Goal: Task Accomplishment & Management: Use online tool/utility

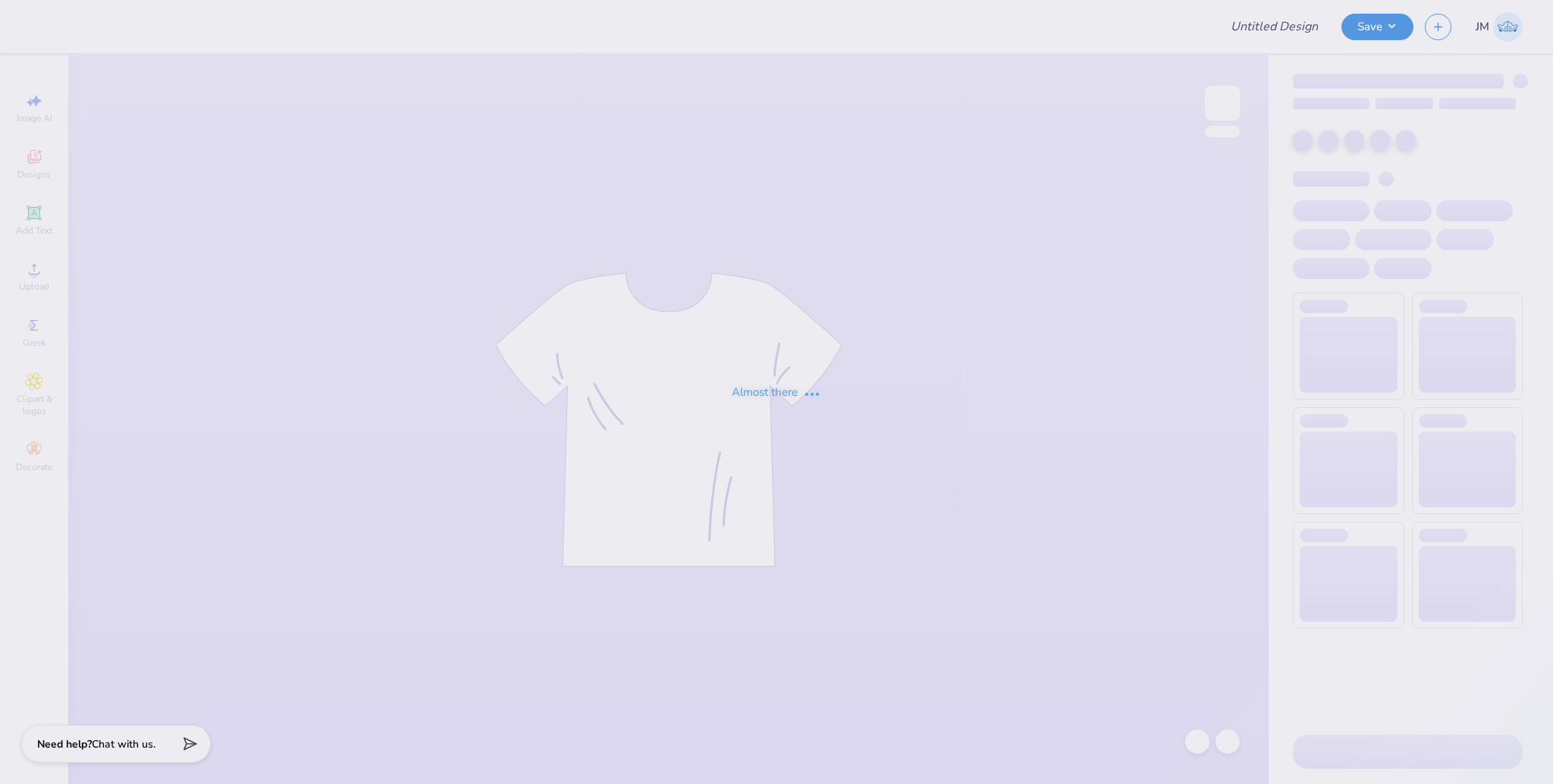
type input "Beta Parents Weekend"
type input "12"
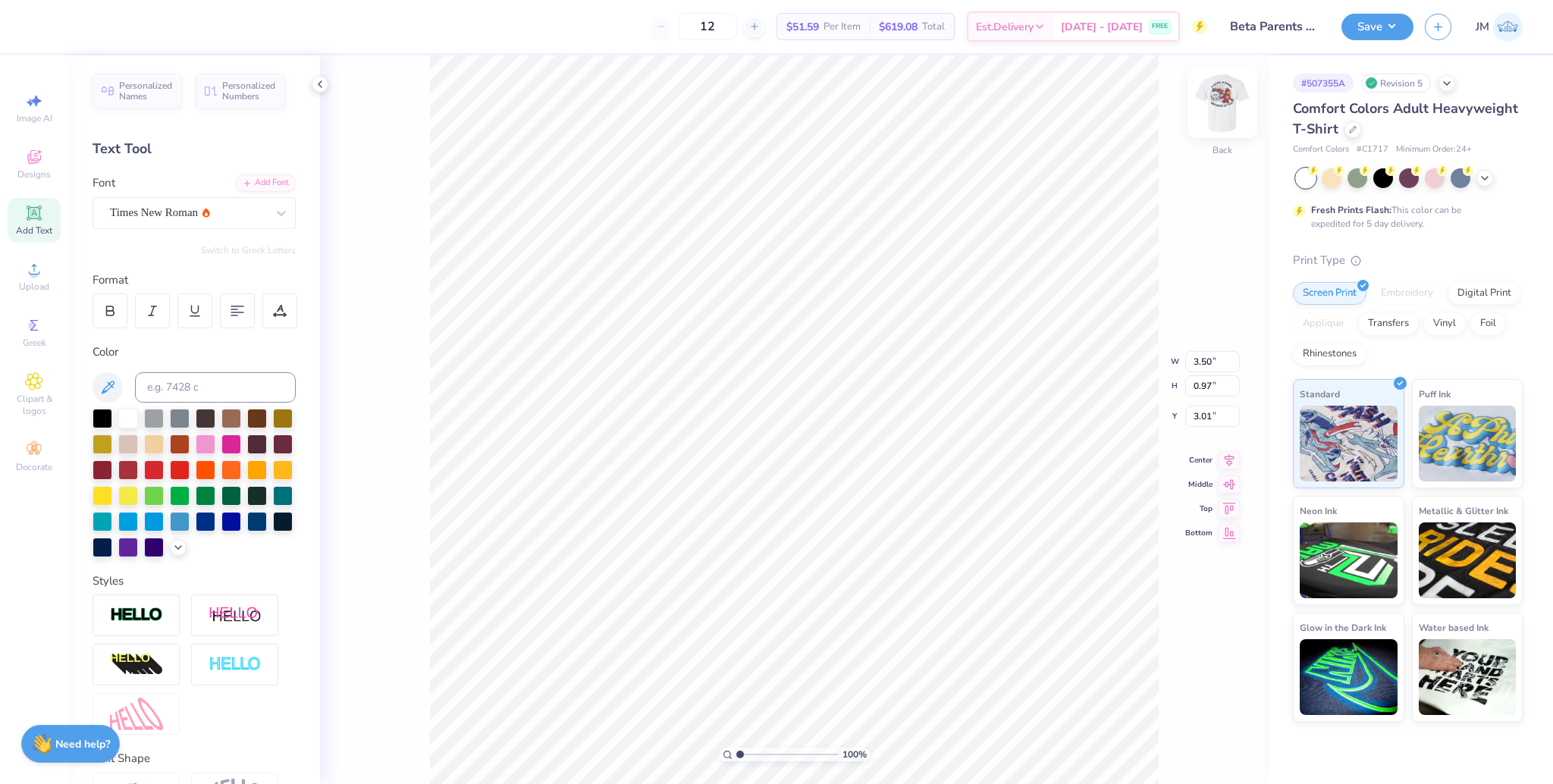
click at [1223, 100] on img at bounding box center [1223, 103] width 61 height 61
click at [27, 266] on icon at bounding box center [33, 269] width 18 height 18
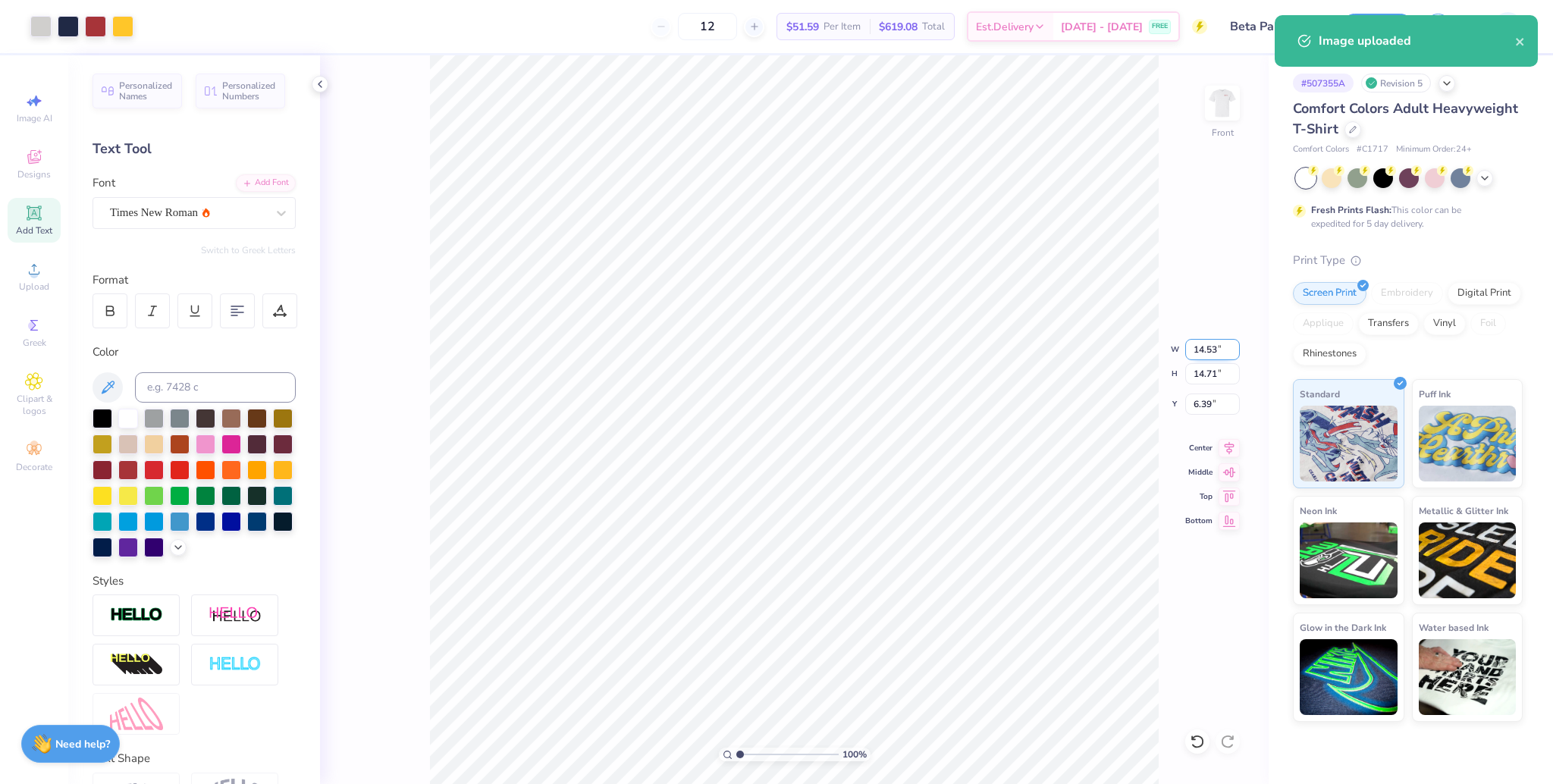
click at [1195, 345] on input "14.53" at bounding box center [1212, 349] width 55 height 21
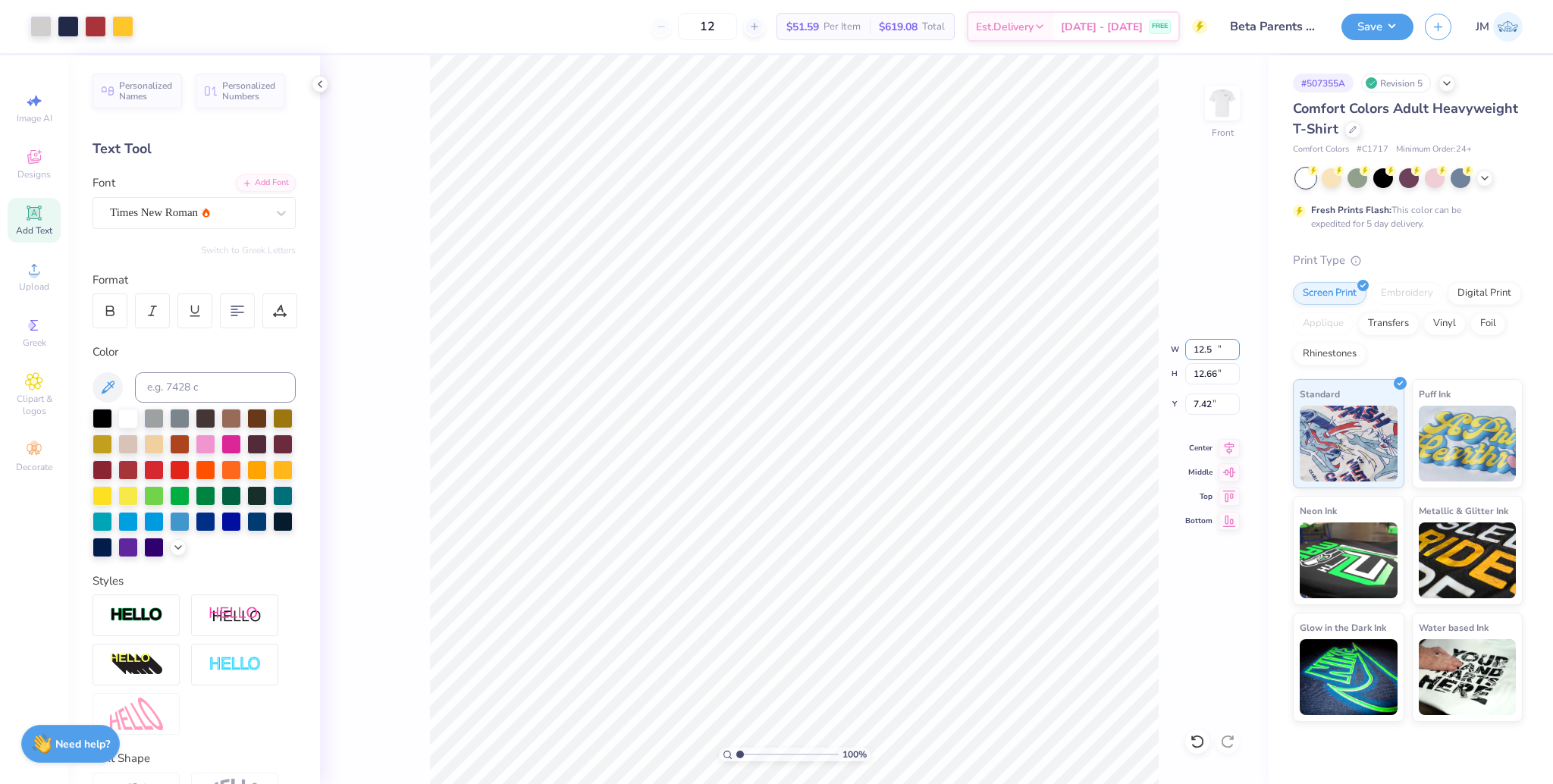
type input "12.50"
type input "12.66"
click at [1204, 412] on input "7.42" at bounding box center [1212, 404] width 55 height 21
type input "3.00"
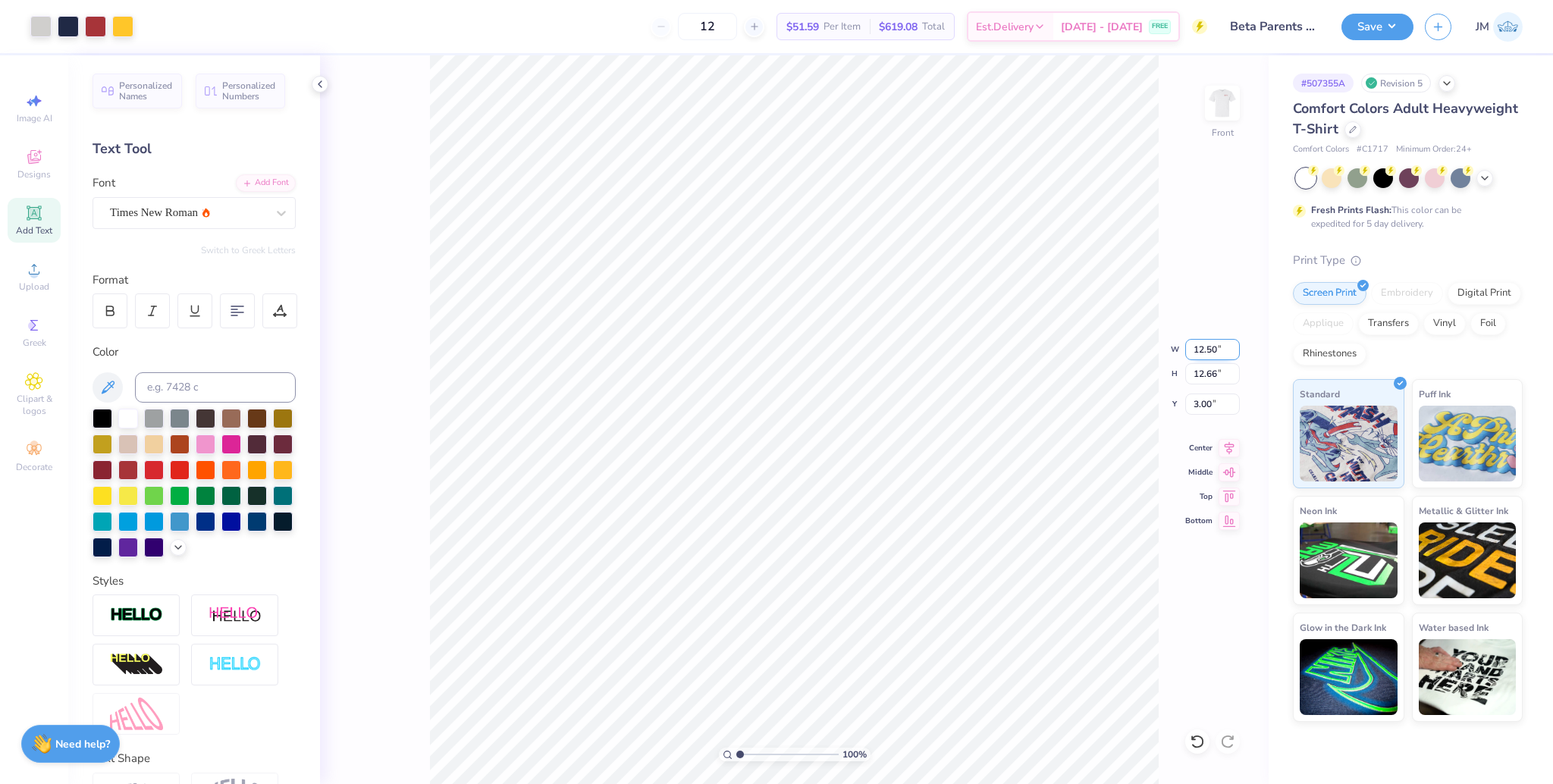
click at [1202, 347] on input "12.50" at bounding box center [1212, 349] width 55 height 21
type input "12.00"
type input "12.15"
click at [1199, 394] on input "3.25" at bounding box center [1212, 404] width 55 height 21
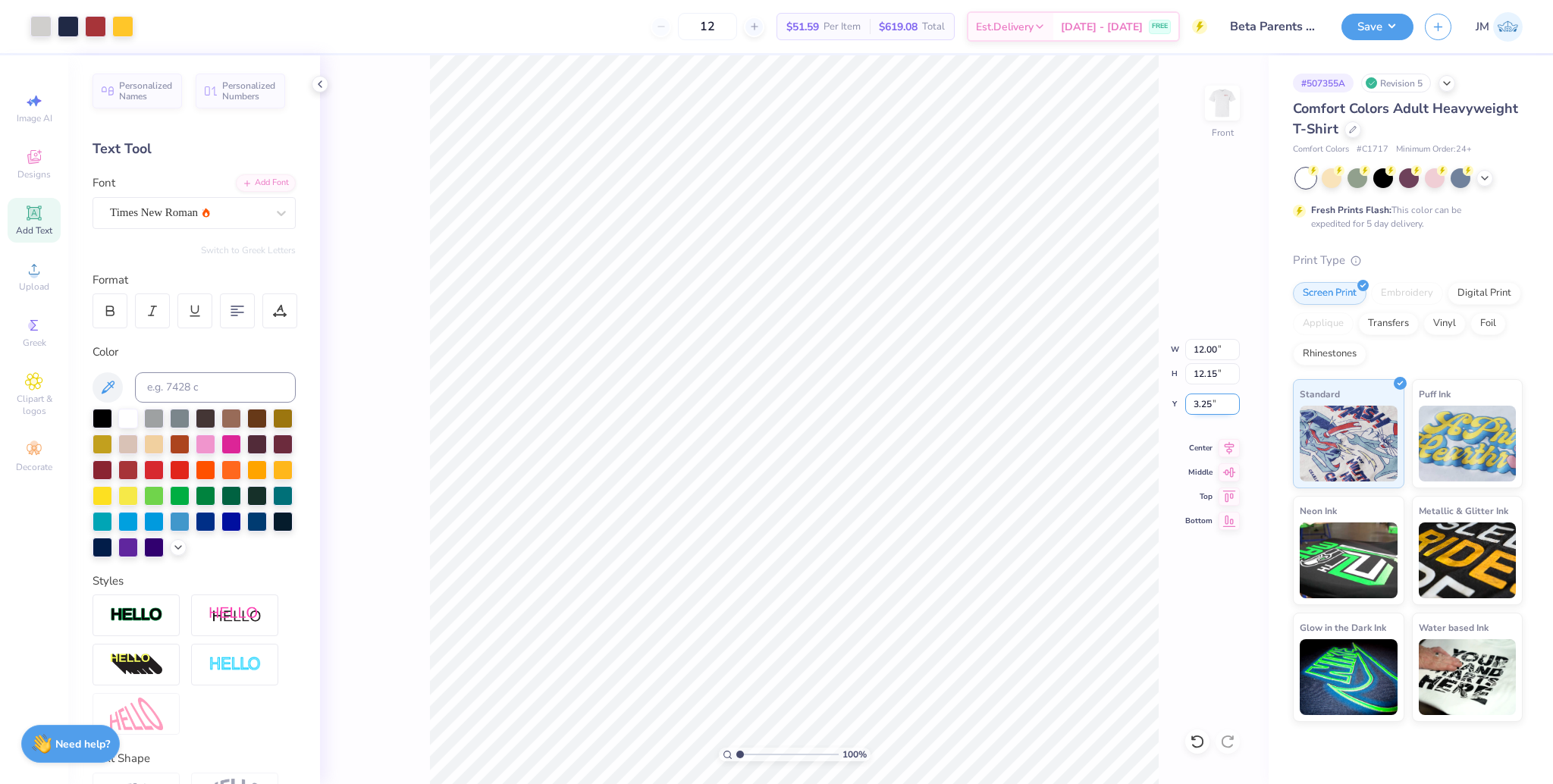
click at [1199, 394] on input "3.25" at bounding box center [1212, 404] width 55 height 21
type input "3.00"
drag, startPoint x: 1230, startPoint y: 451, endPoint x: 1193, endPoint y: 454, distance: 37.1
click at [1230, 450] on icon at bounding box center [1229, 446] width 9 height 13
click at [1379, 23] on button "Save" at bounding box center [1377, 25] width 72 height 27
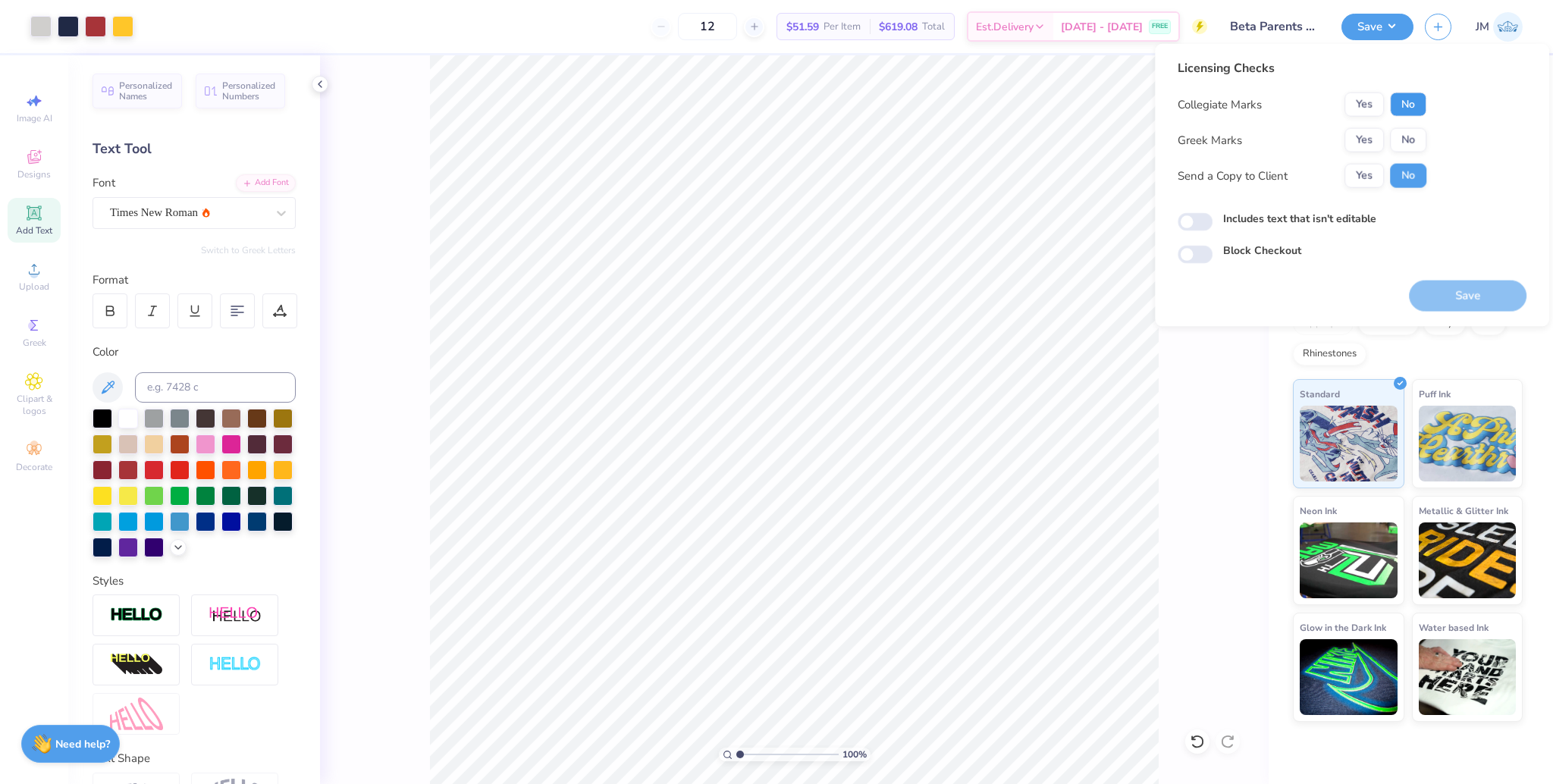
click at [1417, 102] on button "No" at bounding box center [1408, 105] width 36 height 25
click at [1365, 100] on button "Yes" at bounding box center [1364, 105] width 40 height 25
click at [1357, 138] on button "Yes" at bounding box center [1364, 140] width 40 height 25
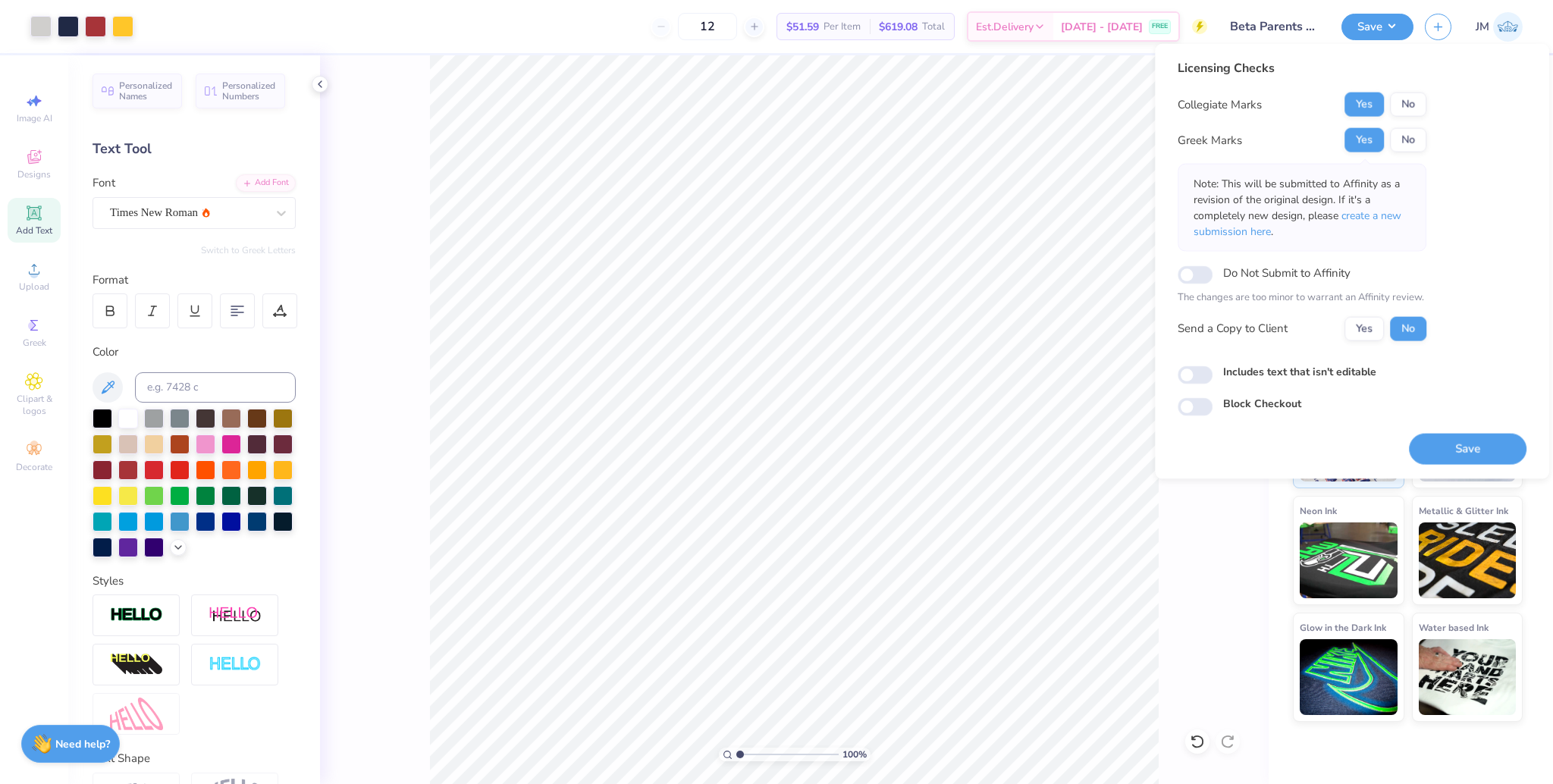
click at [1396, 120] on div "Collegiate Marks Yes No Greek Marks Yes No Note: This will be submitted to Affi…" at bounding box center [1301, 217] width 249 height 249
click at [1387, 208] on span "create a new submission here" at bounding box center [1296, 223] width 207 height 30
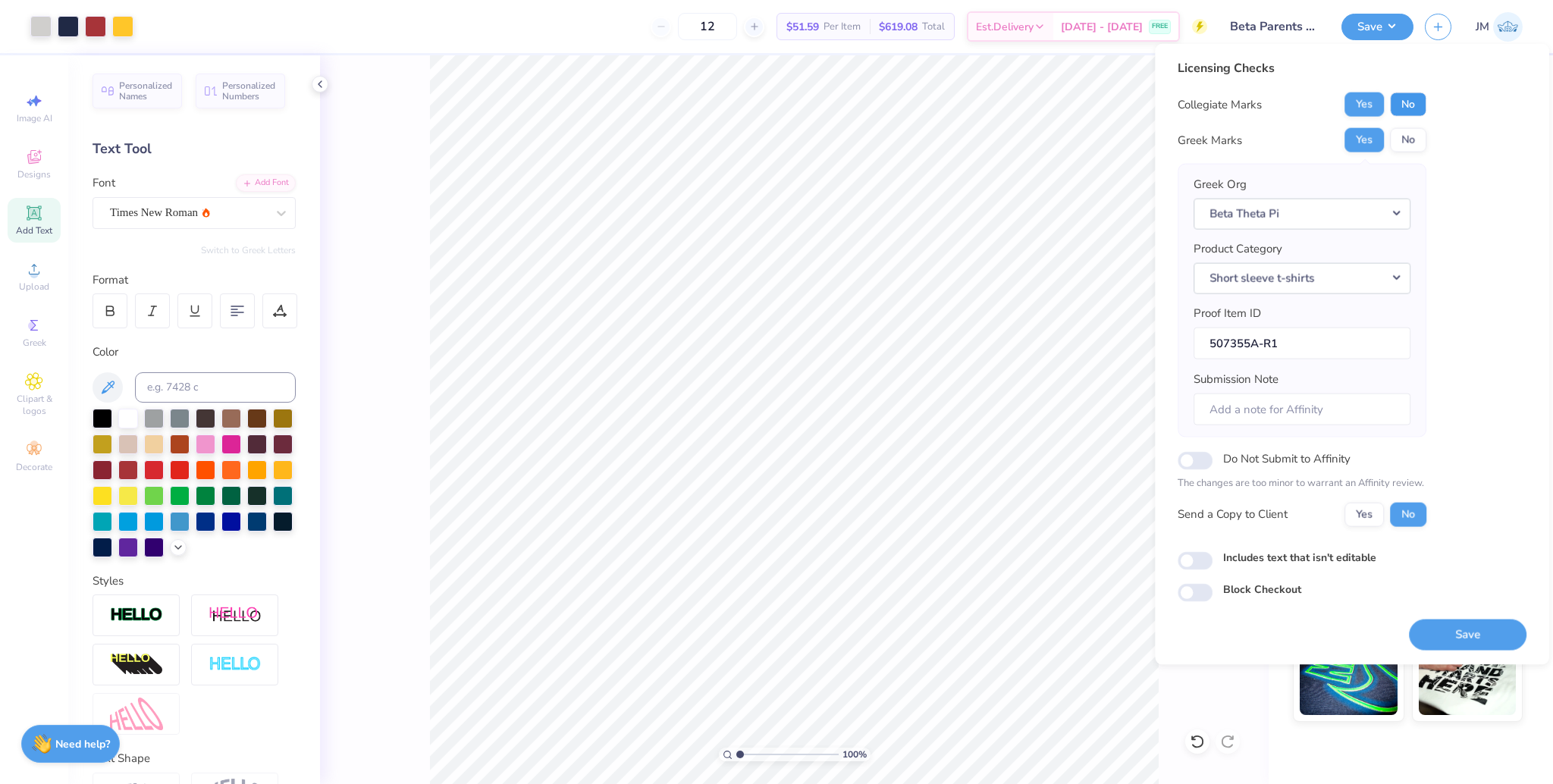
click at [1396, 101] on button "No" at bounding box center [1408, 105] width 36 height 25
click at [1455, 629] on button "Save" at bounding box center [1468, 633] width 117 height 31
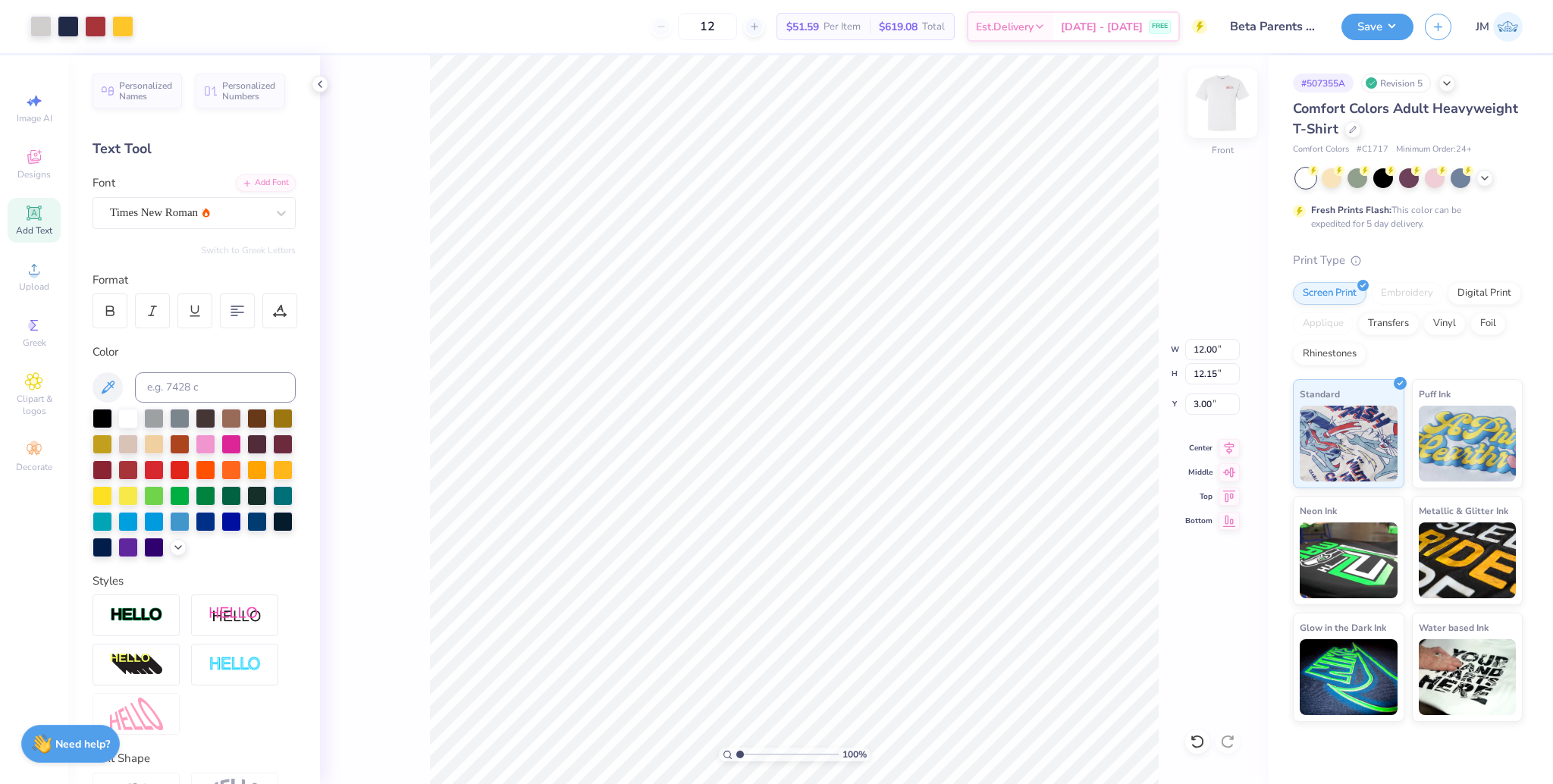
click at [1219, 100] on img at bounding box center [1223, 103] width 61 height 61
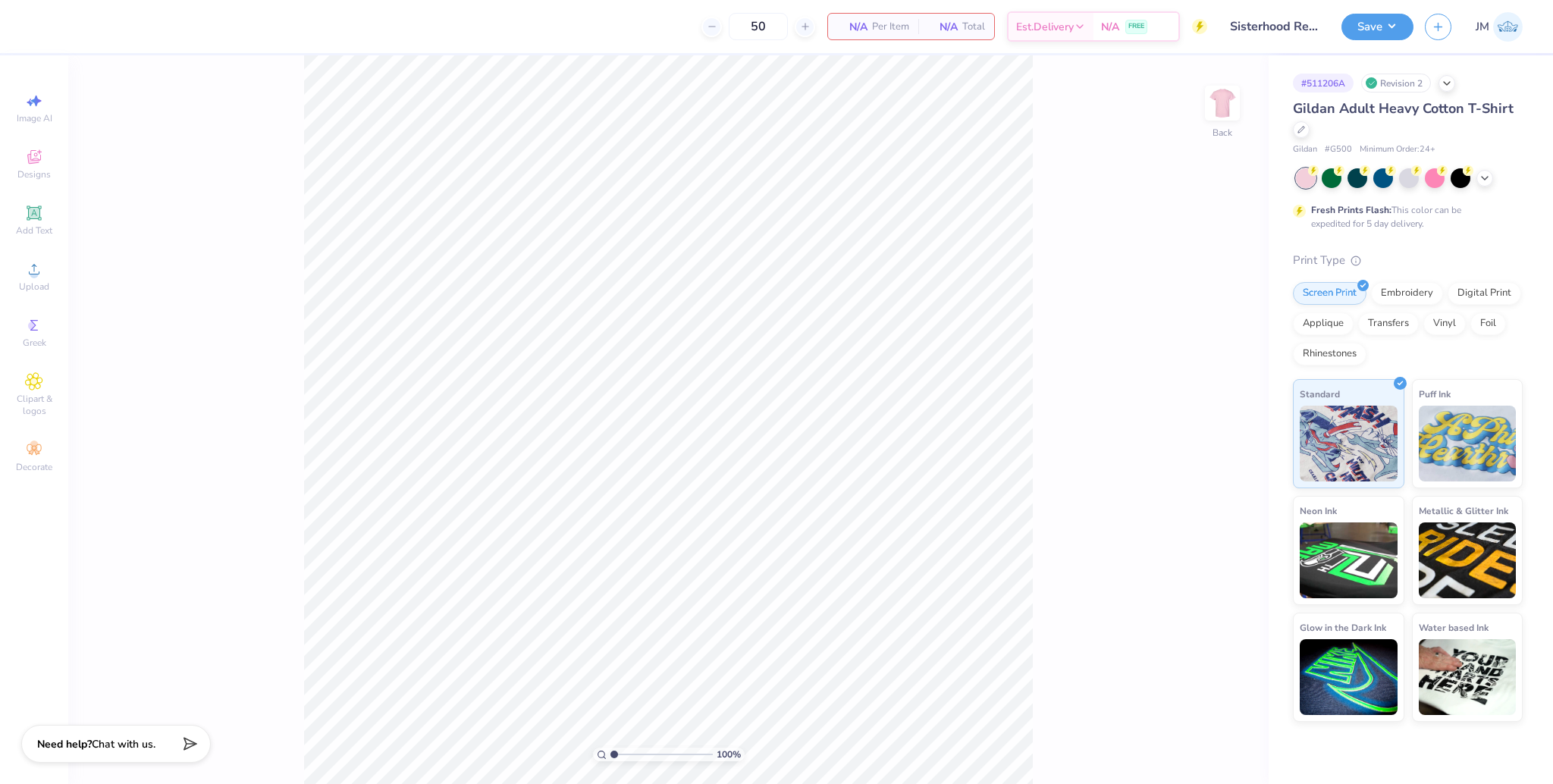
click at [1157, 316] on div "100 % Back" at bounding box center [668, 419] width 1200 height 728
click at [1058, 331] on div "100 % Back" at bounding box center [668, 419] width 1200 height 728
click at [27, 280] on span "Upload" at bounding box center [34, 286] width 30 height 12
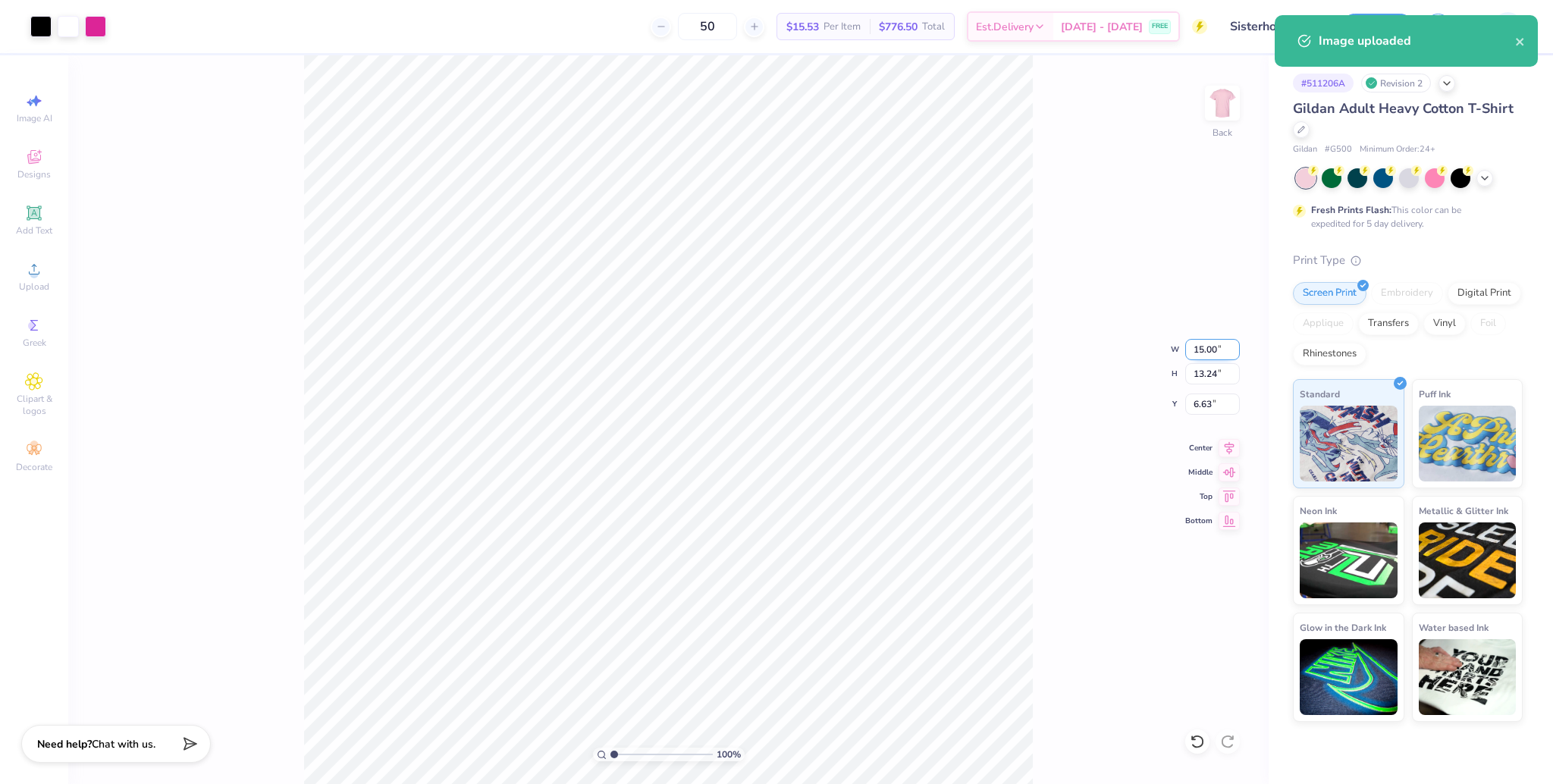
click at [1206, 347] on input "15.00" at bounding box center [1212, 349] width 55 height 21
type input "12.00"
type input "10.59"
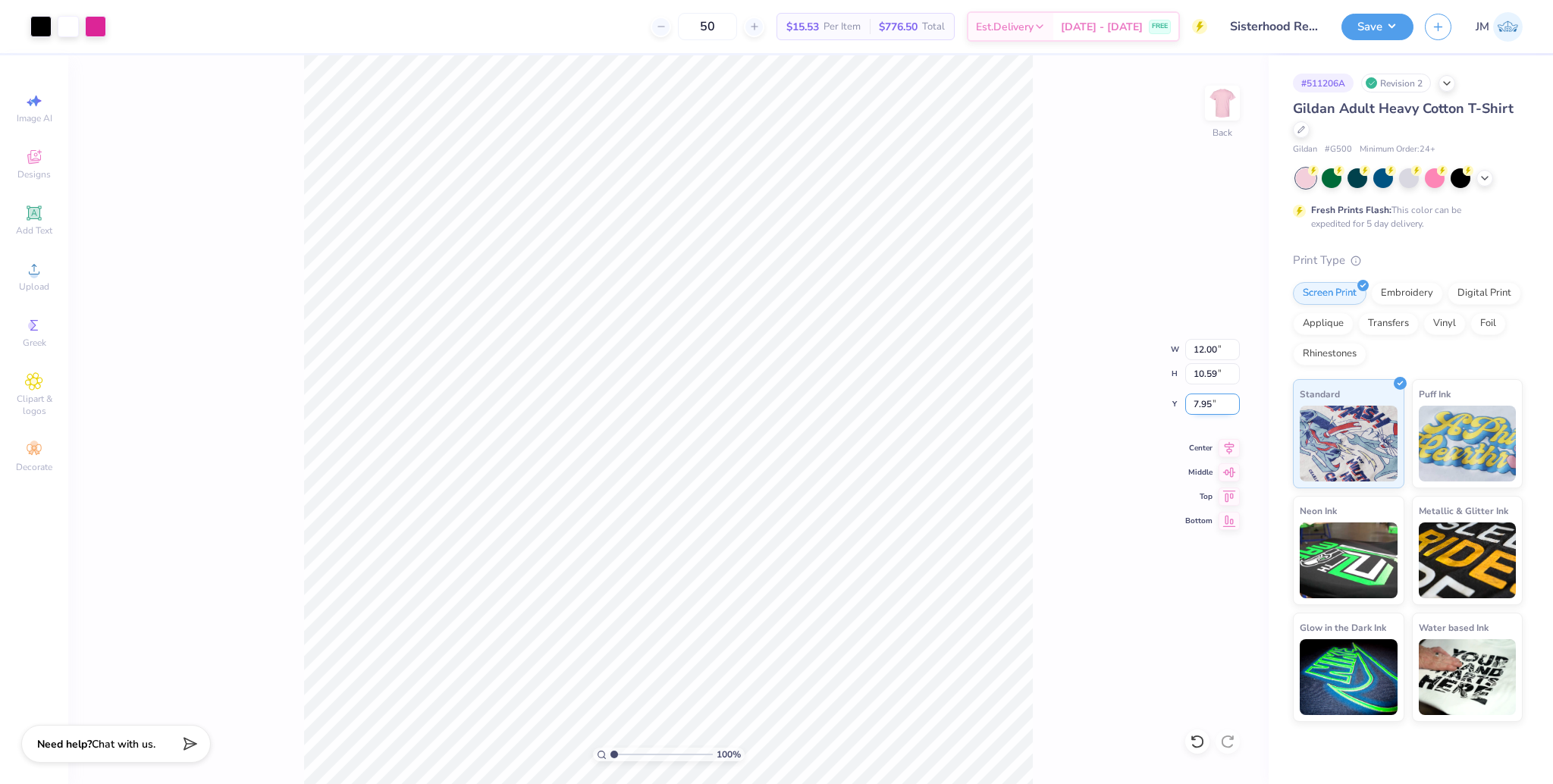
click at [1198, 407] on input "7.95" at bounding box center [1212, 404] width 55 height 21
type input "3.00"
click at [1234, 449] on icon at bounding box center [1229, 445] width 21 height 18
click at [1366, 21] on button "Save" at bounding box center [1377, 25] width 72 height 27
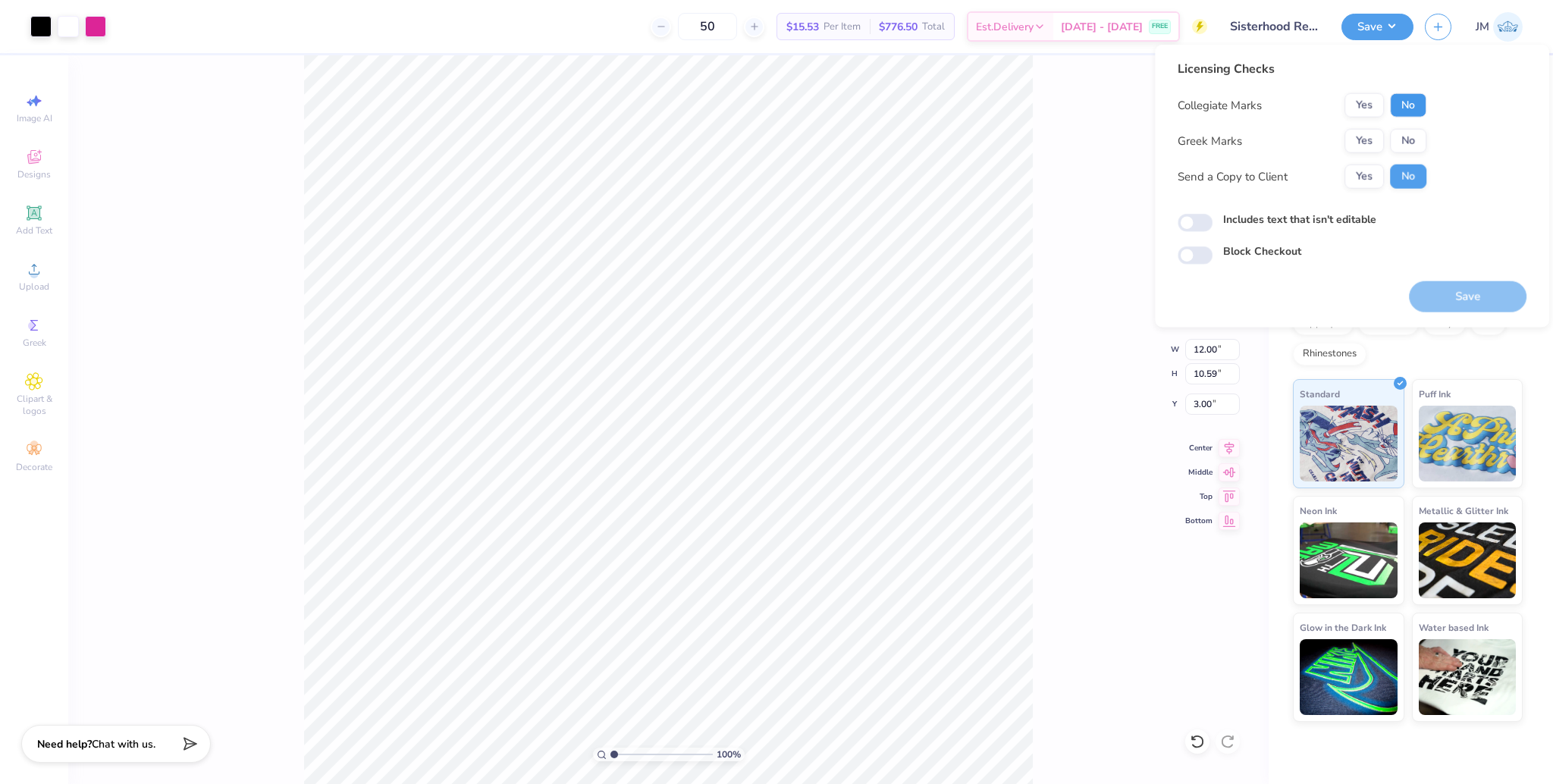
click at [1405, 98] on button "No" at bounding box center [1408, 105] width 36 height 25
click at [1355, 143] on button "Yes" at bounding box center [1364, 141] width 40 height 25
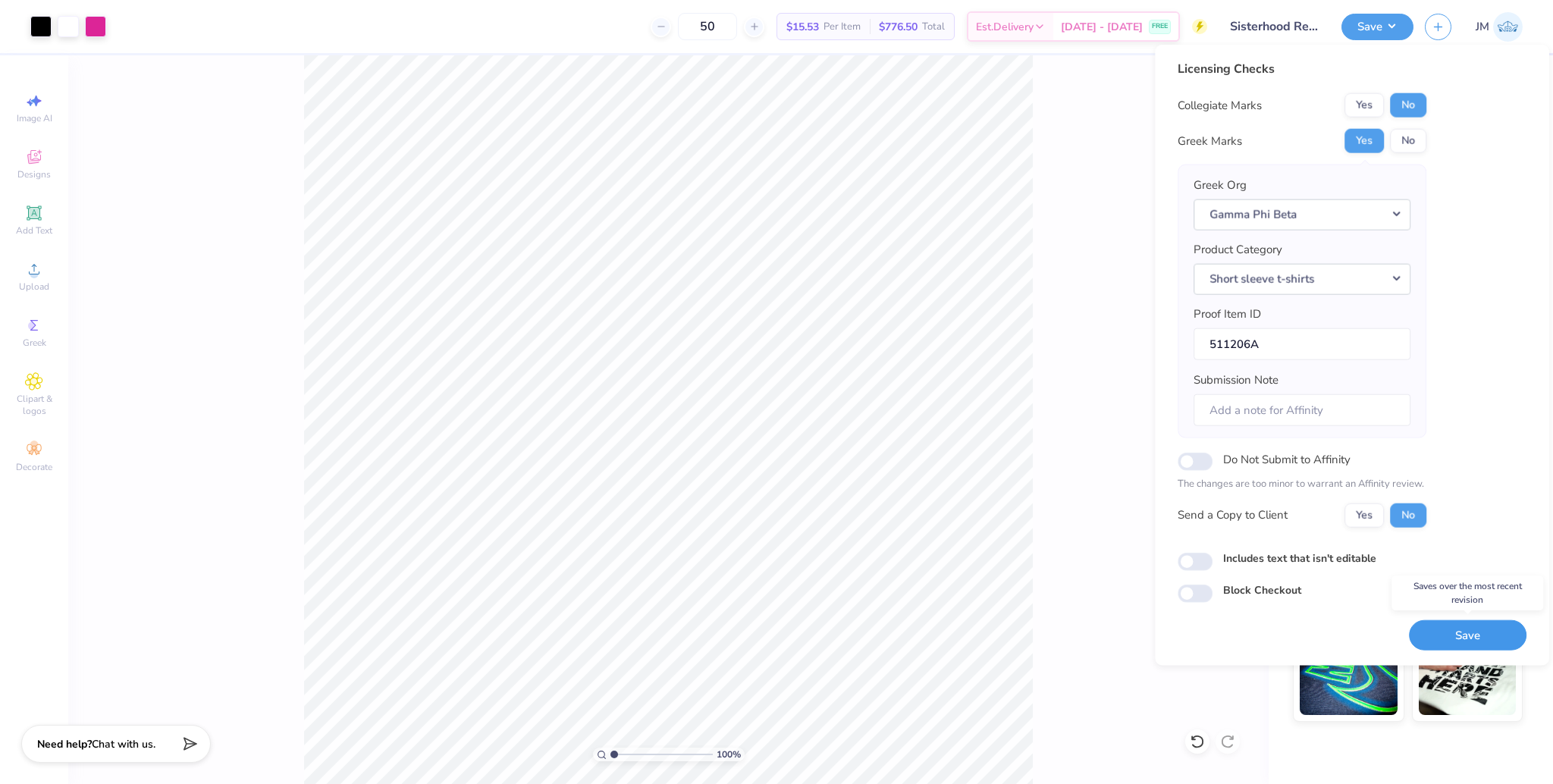
click at [1459, 630] on button "Save" at bounding box center [1468, 634] width 117 height 31
